Goal: Use online tool/utility: Utilize a website feature to perform a specific function

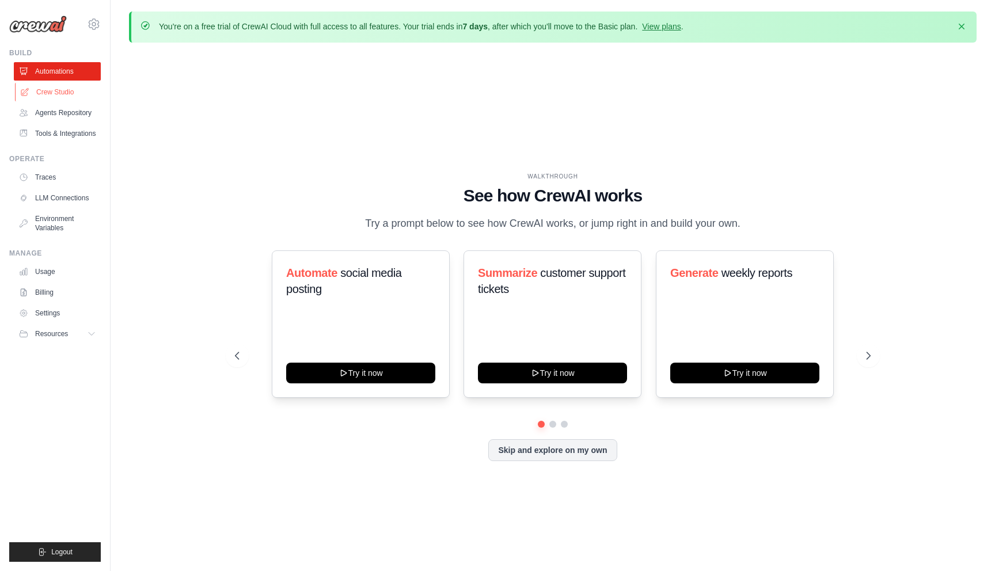
click at [49, 88] on link "Crew Studio" at bounding box center [58, 92] width 87 height 18
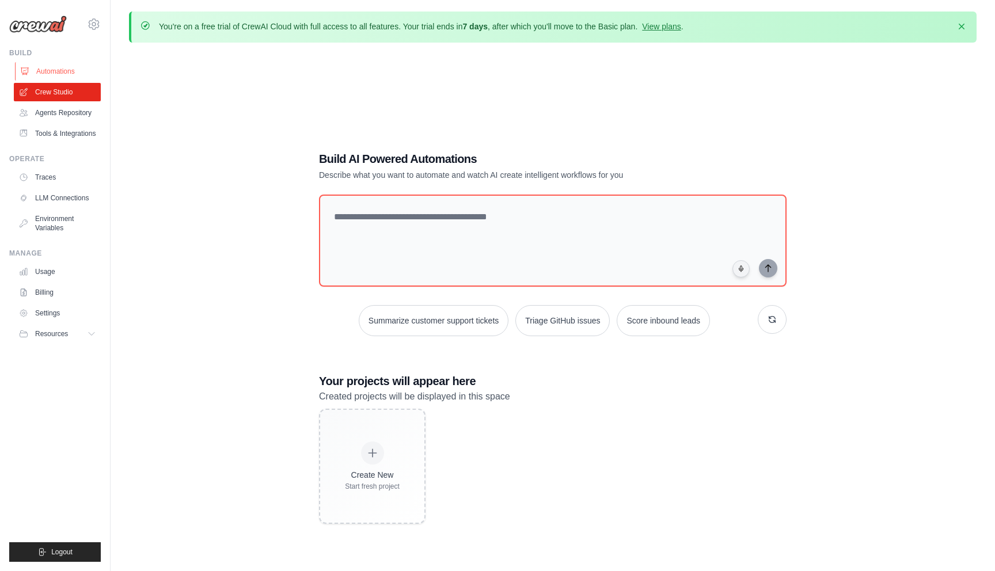
click at [56, 72] on link "Automations" at bounding box center [58, 71] width 87 height 18
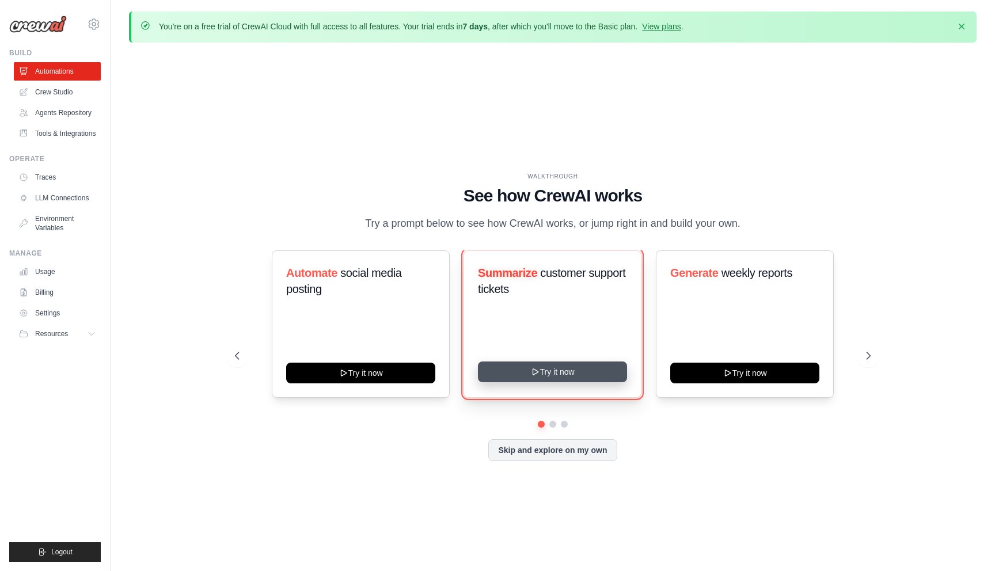
click at [549, 377] on button "Try it now" at bounding box center [552, 372] width 149 height 21
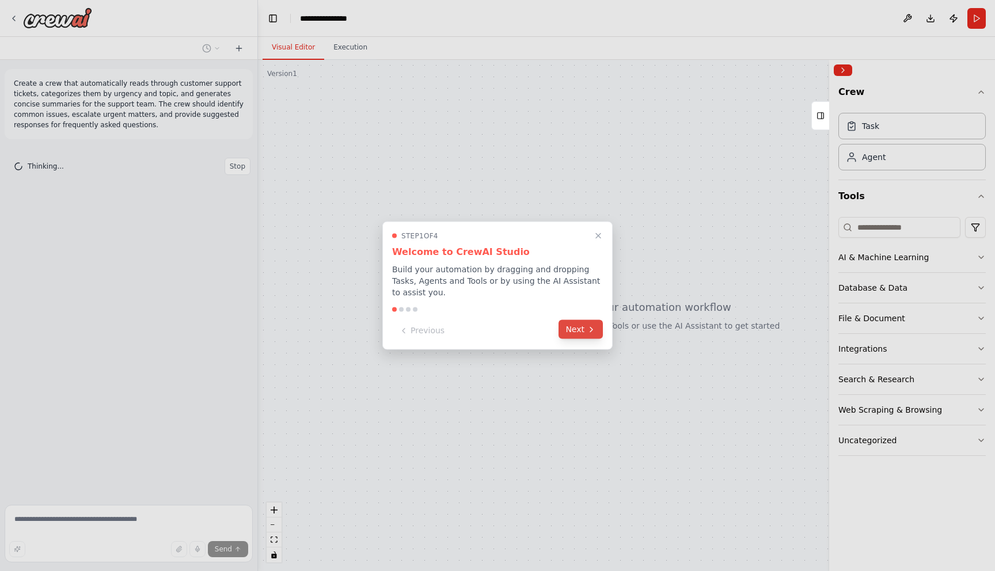
click at [591, 329] on icon at bounding box center [591, 329] width 9 height 9
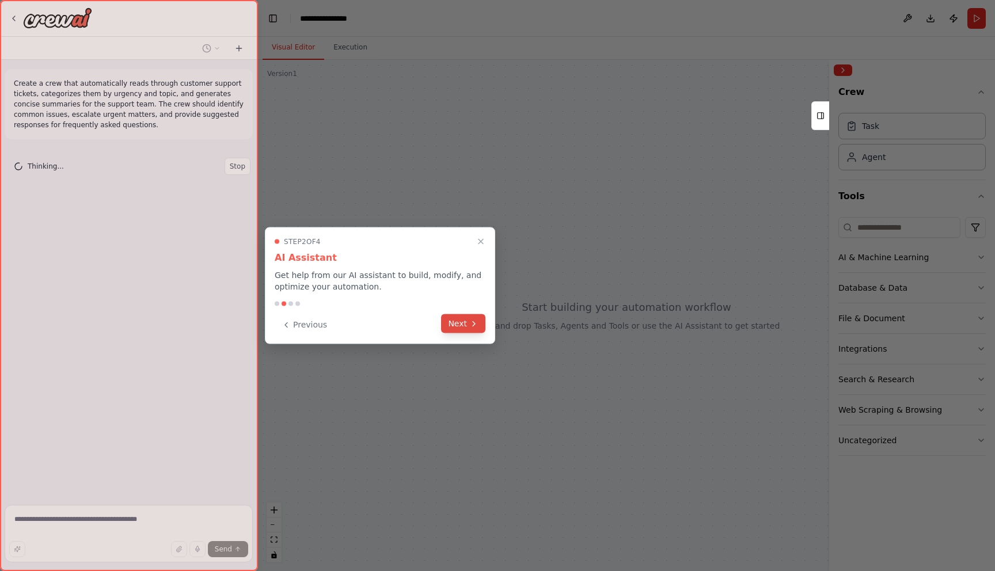
click at [448, 330] on button "Next" at bounding box center [463, 323] width 44 height 19
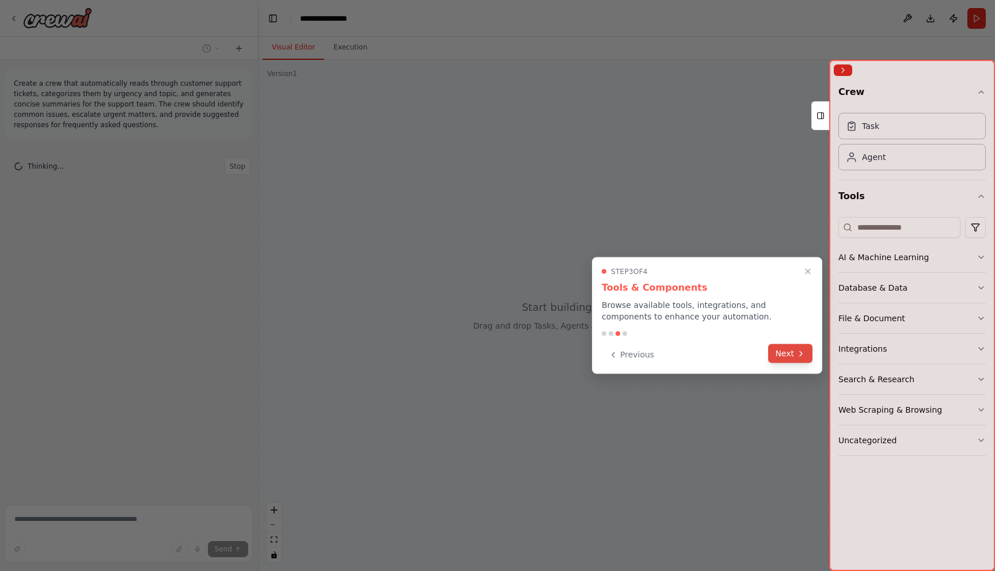
click at [782, 359] on button "Next" at bounding box center [790, 353] width 44 height 19
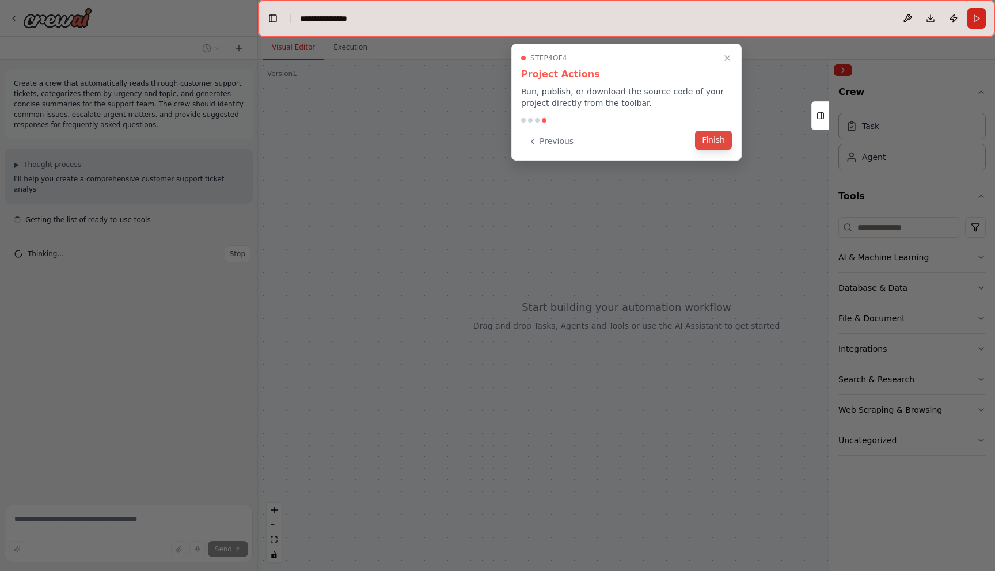
click at [710, 142] on button "Finish" at bounding box center [713, 140] width 37 height 19
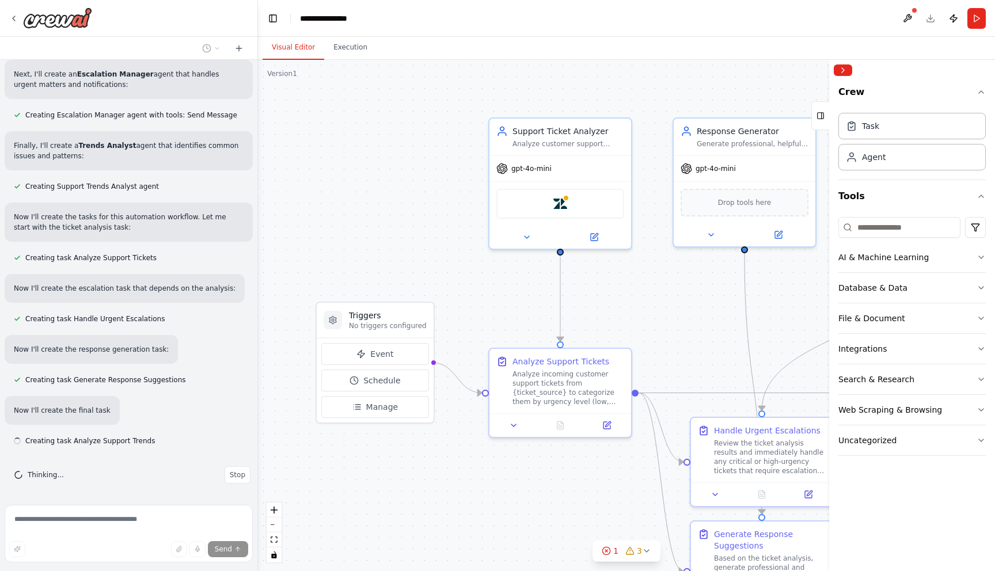
scroll to position [693, 0]
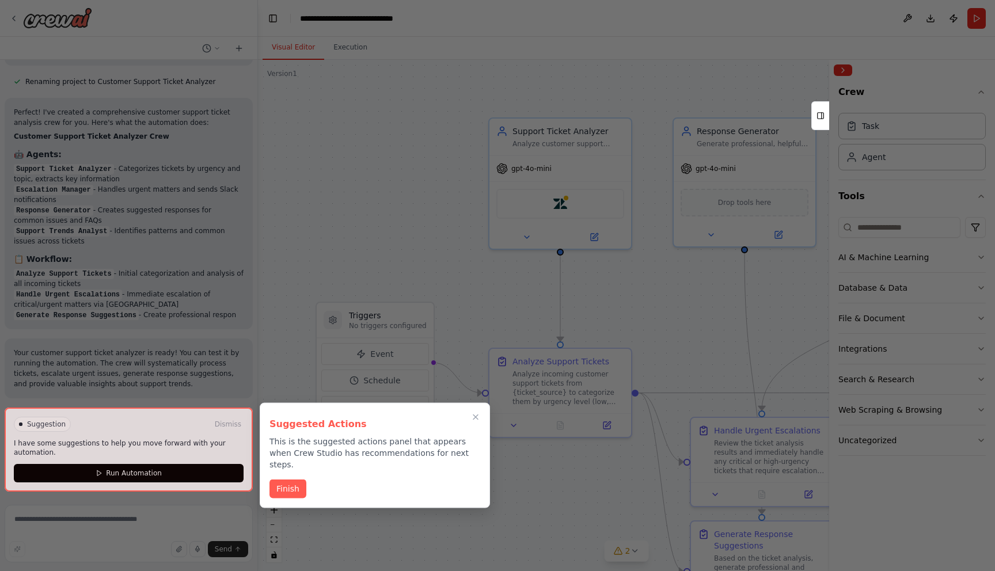
click at [290, 474] on div "Suggested Actions This is the suggested actions panel that appears when Crew St…" at bounding box center [375, 455] width 230 height 105
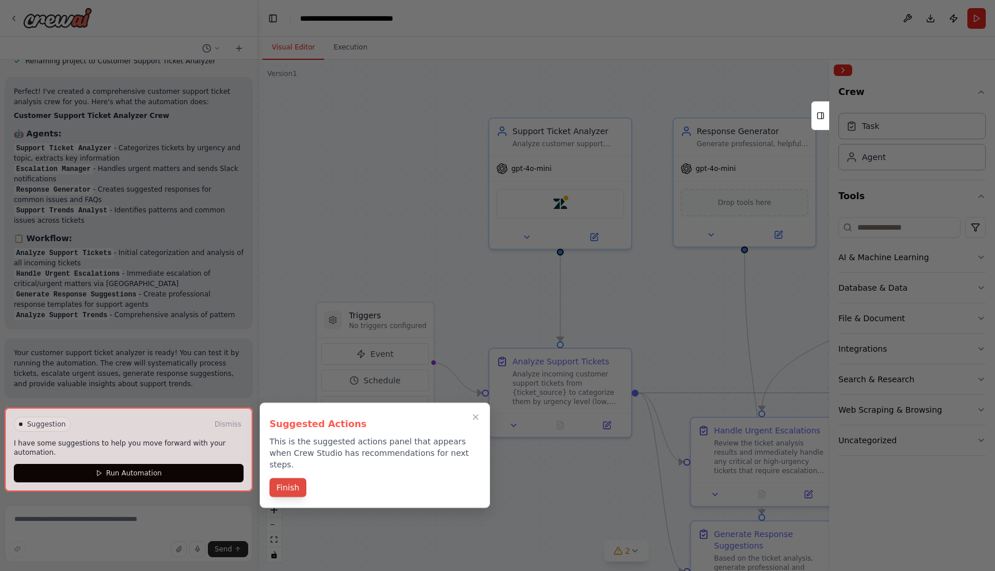
click at [293, 478] on button "Finish" at bounding box center [287, 487] width 37 height 19
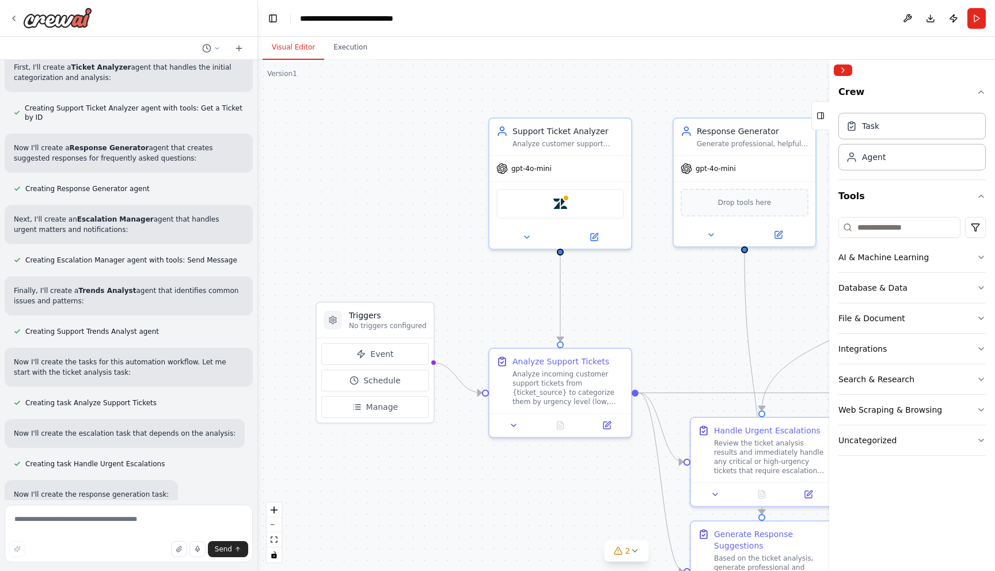
scroll to position [0, 0]
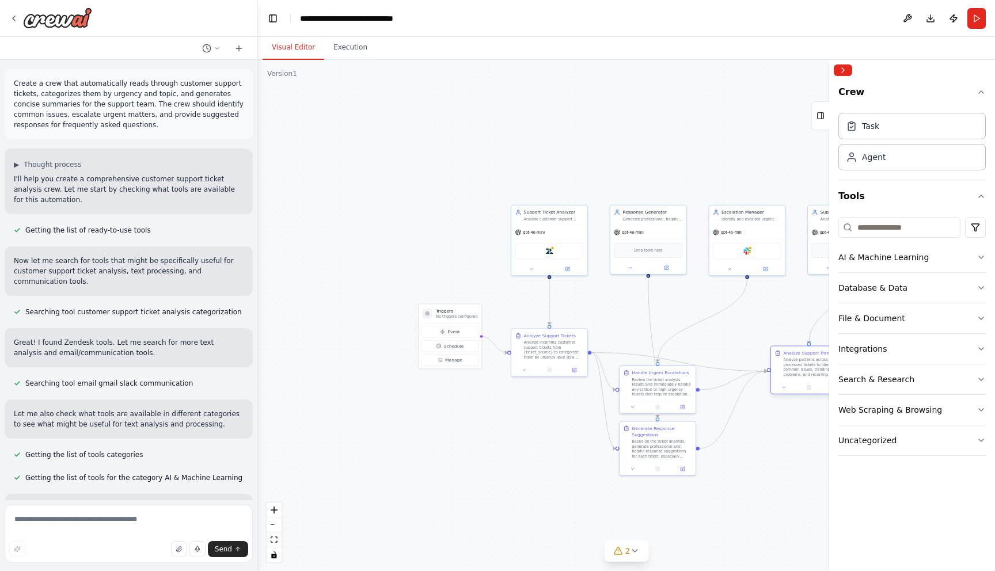
drag, startPoint x: 734, startPoint y: 333, endPoint x: 780, endPoint y: 350, distance: 48.5
click at [780, 350] on icon at bounding box center [777, 353] width 6 height 6
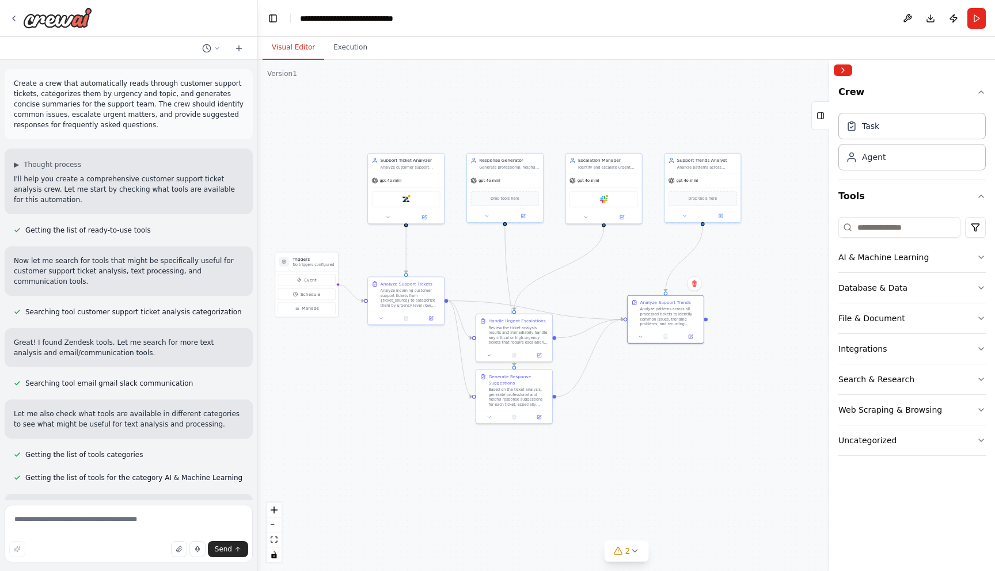
drag, startPoint x: 749, startPoint y: 445, endPoint x: 605, endPoint y: 393, distance: 152.5
click at [605, 393] on div ".deletable-edge-delete-btn { width: 20px; height: 20px; border: 0px solid #ffff…" at bounding box center [626, 315] width 737 height 511
